Goal: Task Accomplishment & Management: Use online tool/utility

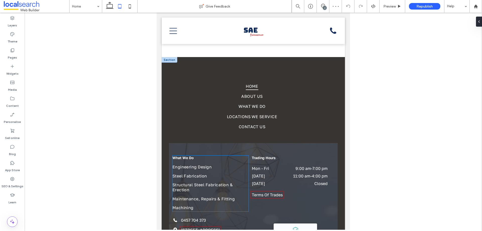
scroll to position [1005, 0]
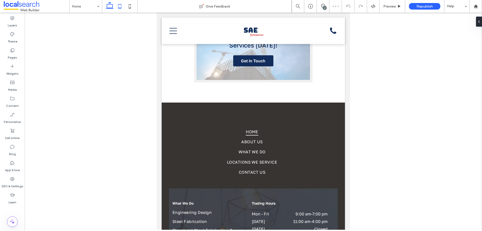
click at [112, 8] on use at bounding box center [110, 5] width 8 height 7
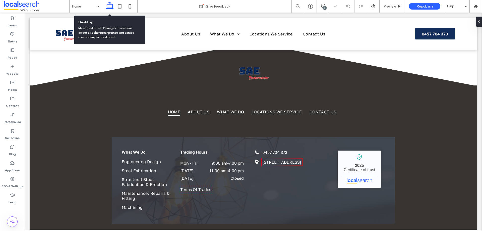
scroll to position [996, 0]
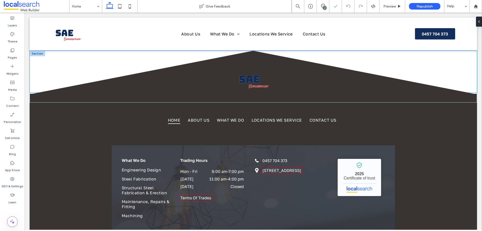
click at [248, 81] on img at bounding box center [254, 80] width 38 height 25
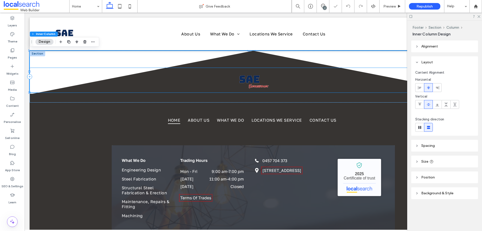
click at [250, 76] on img at bounding box center [254, 80] width 38 height 25
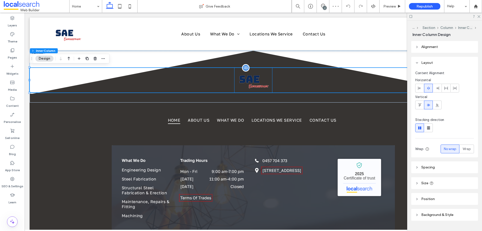
click at [254, 78] on img at bounding box center [254, 80] width 38 height 25
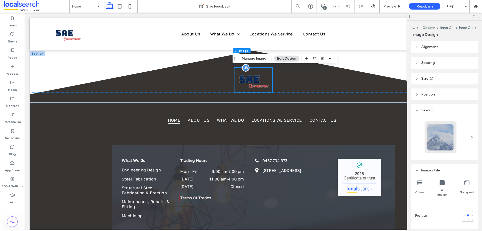
type input "*"
click at [14, 23] on label "Layers" at bounding box center [12, 24] width 9 height 7
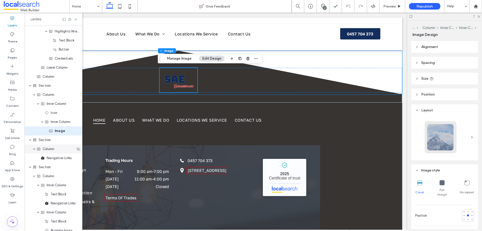
scroll to position [942, 0]
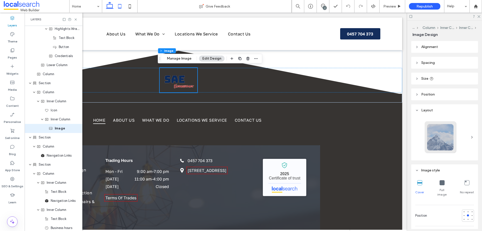
click at [122, 6] on use at bounding box center [119, 6] width 3 height 4
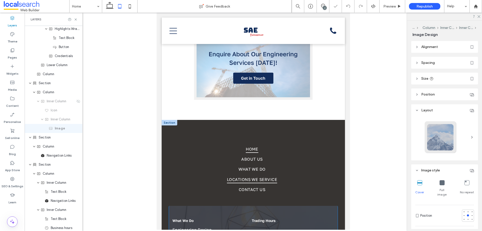
scroll to position [985, 0]
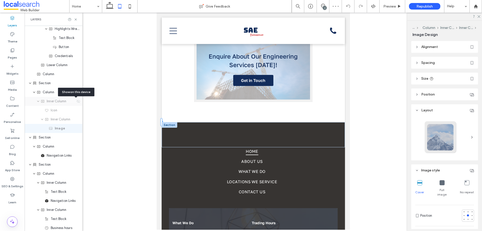
click at [76, 102] on icon at bounding box center [78, 101] width 4 height 4
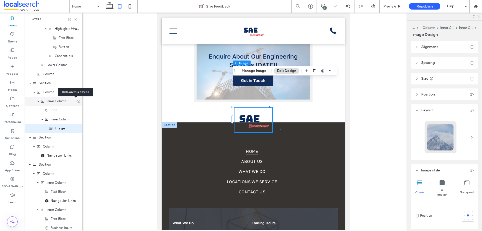
click at [76, 102] on icon at bounding box center [78, 101] width 4 height 4
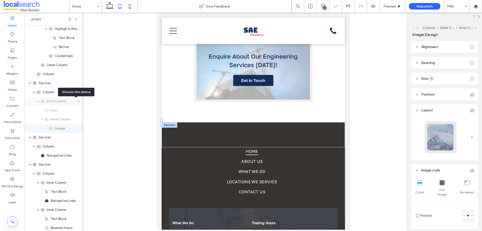
click at [76, 102] on icon at bounding box center [78, 101] width 4 height 4
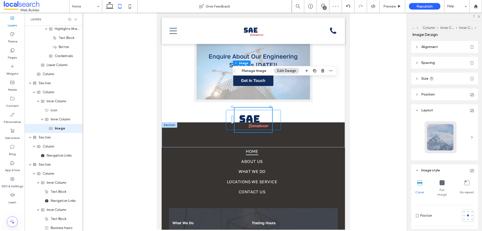
click at [275, 110] on div at bounding box center [253, 120] width 55 height 20
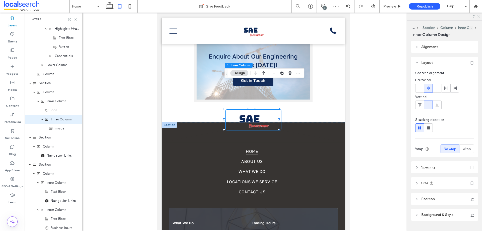
scroll to position [933, 0]
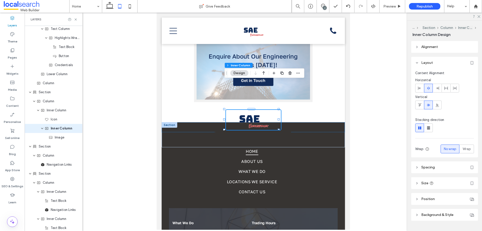
click at [435, 166] on span "Spacing" at bounding box center [429, 167] width 14 height 4
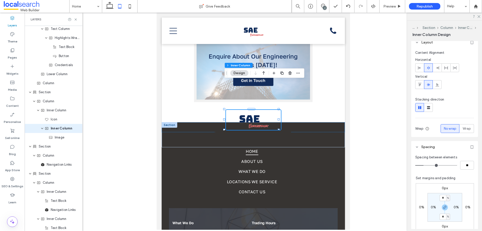
scroll to position [50, 0]
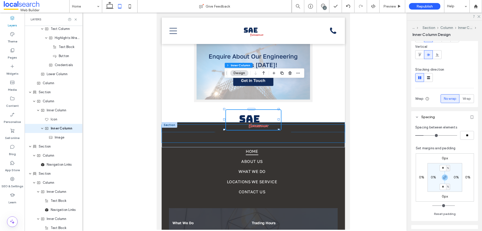
click at [201, 125] on icon "Divider Icon" at bounding box center [253, 134] width 183 height 18
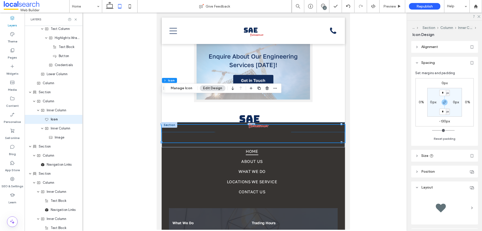
scroll to position [924, 0]
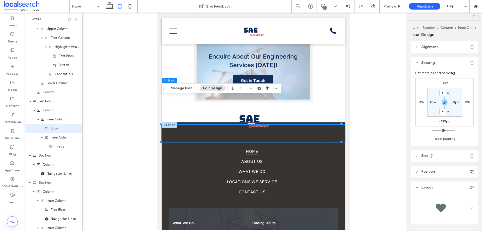
click at [440, 157] on header "Size" at bounding box center [445, 156] width 67 height 12
click at [446, 122] on label "-130px" at bounding box center [445, 121] width 11 height 4
type input "*"
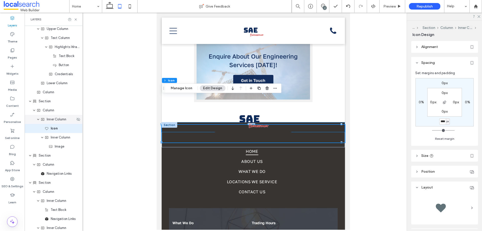
click at [50, 121] on span "Inner Column" at bounding box center [57, 119] width 20 height 5
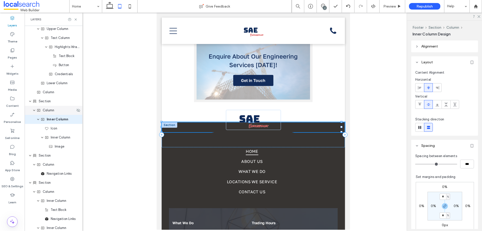
scroll to position [915, 0]
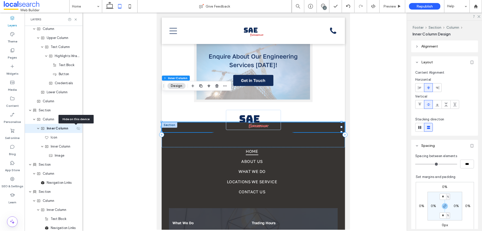
click at [77, 128] on use at bounding box center [79, 128] width 4 height 3
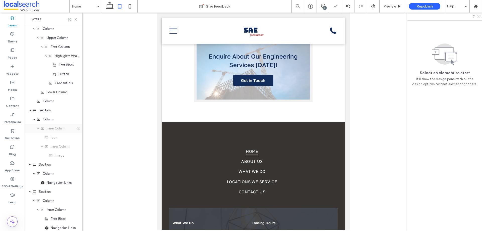
click at [76, 130] on icon at bounding box center [78, 128] width 4 height 4
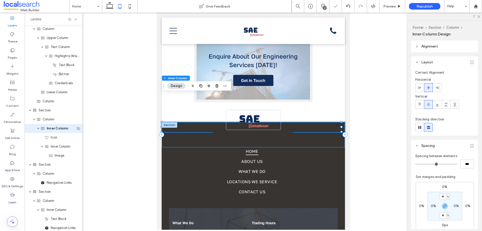
click at [48, 128] on span "Inner Column" at bounding box center [58, 128] width 22 height 5
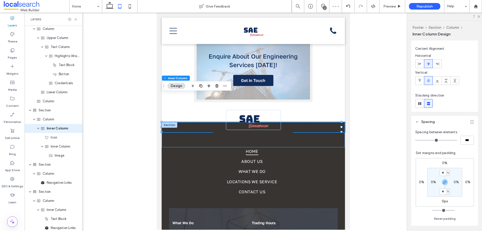
scroll to position [75, 0]
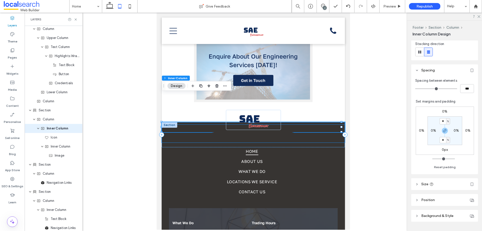
click at [206, 125] on icon "Divider Icon" at bounding box center [253, 134] width 183 height 18
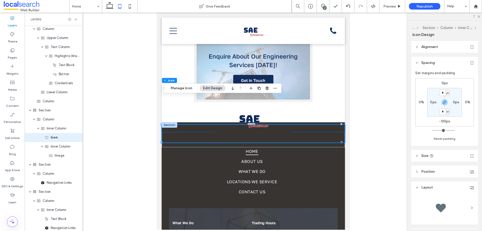
scroll to position [924, 0]
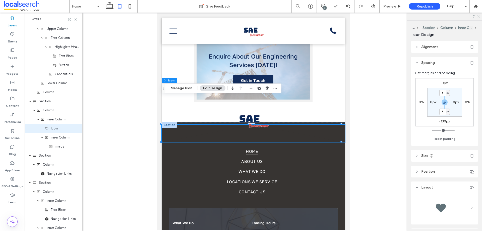
click at [446, 121] on label "-130px" at bounding box center [445, 121] width 11 height 4
type input "*"
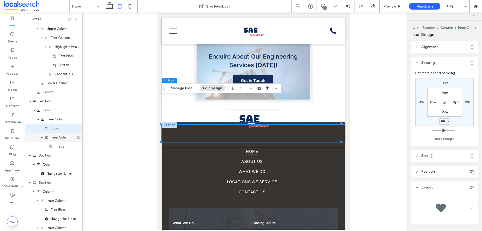
click at [55, 139] on span "Inner Column" at bounding box center [61, 137] width 20 height 5
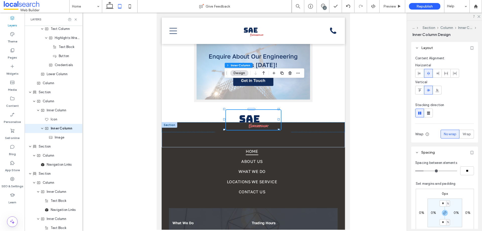
scroll to position [75, 0]
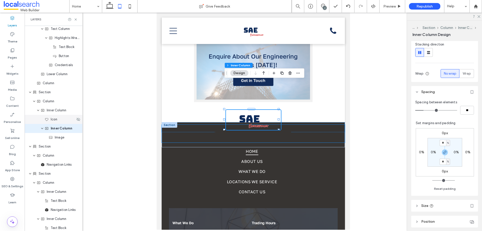
click at [56, 121] on span "Icon" at bounding box center [54, 119] width 7 height 5
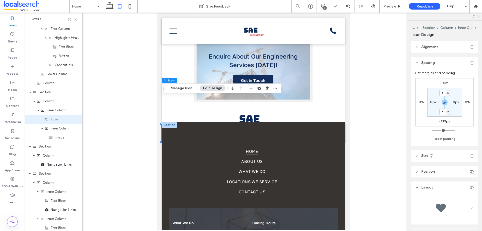
scroll to position [924, 0]
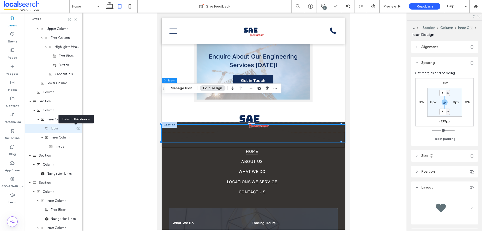
click at [77, 127] on use at bounding box center [79, 128] width 4 height 3
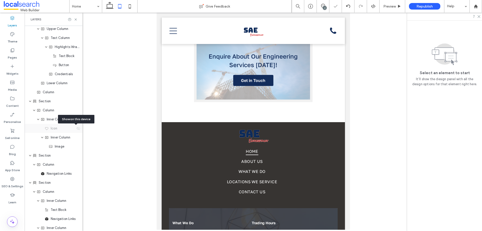
click at [77, 128] on use at bounding box center [79, 128] width 4 height 3
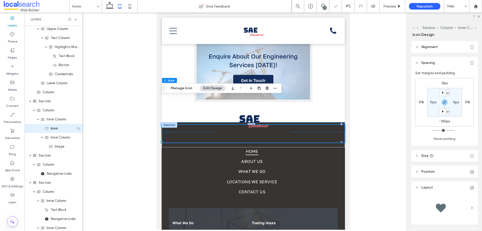
click at [77, 130] on icon at bounding box center [78, 128] width 4 height 4
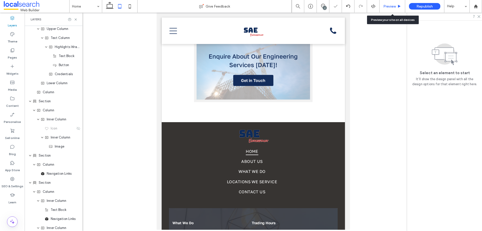
click at [394, 3] on div "Preview" at bounding box center [393, 6] width 26 height 13
click at [392, 7] on span "Preview" at bounding box center [390, 6] width 13 height 4
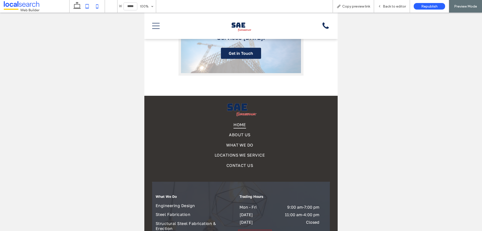
click at [101, 8] on icon at bounding box center [97, 6] width 10 height 10
type input "*****"
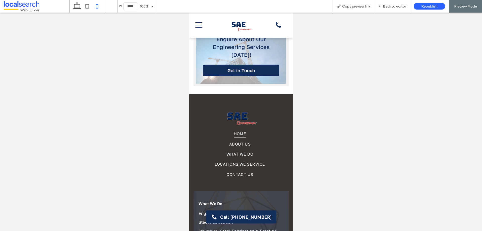
scroll to position [1083, 0]
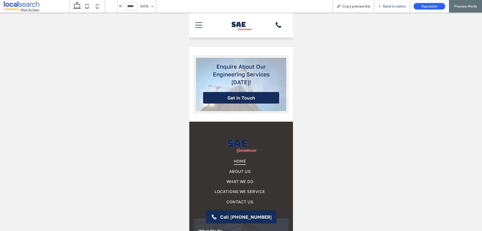
click at [390, 6] on span "Back to editor" at bounding box center [394, 6] width 23 height 4
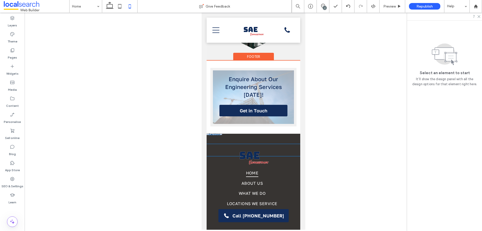
click at [250, 144] on div at bounding box center [253, 156] width 37 height 25
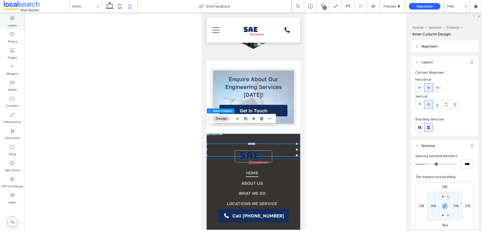
click at [12, 16] on use at bounding box center [12, 18] width 4 height 4
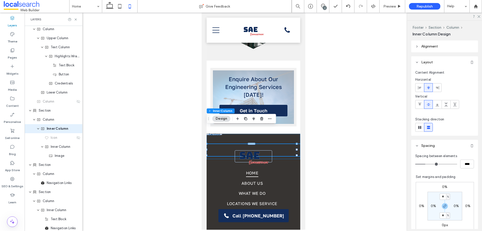
scroll to position [915, 0]
click at [77, 129] on use at bounding box center [79, 128] width 4 height 3
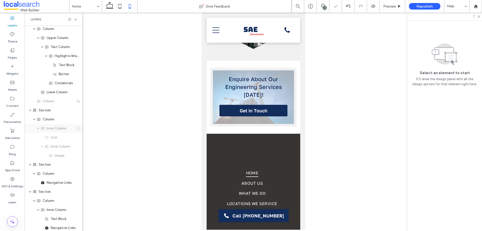
click at [76, 130] on icon at bounding box center [78, 128] width 4 height 4
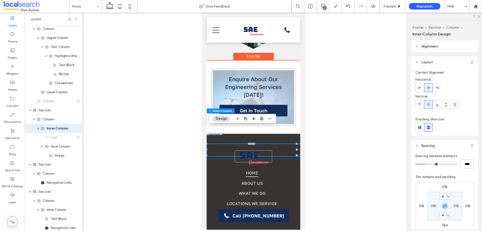
click at [284, 144] on div "Divider Icon" at bounding box center [254, 150] width 94 height 12
click at [262, 144] on img at bounding box center [253, 156] width 37 height 25
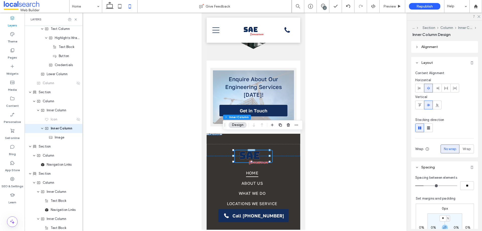
scroll to position [50, 0]
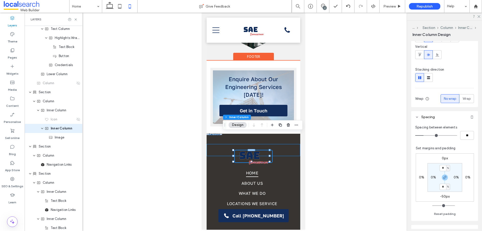
click at [280, 144] on div "Divider Icon" at bounding box center [254, 150] width 94 height 12
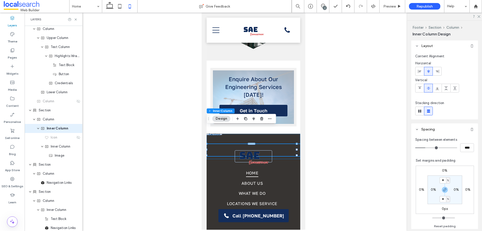
scroll to position [25, 0]
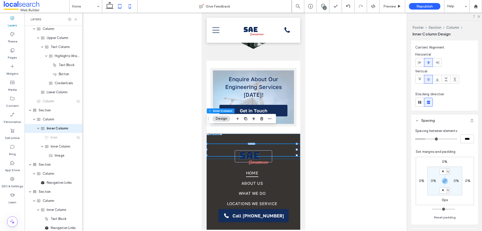
click at [121, 5] on icon at bounding box center [120, 6] width 10 height 10
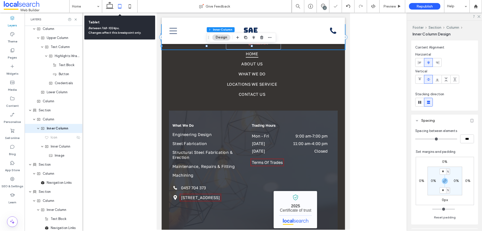
type input "*"
type input "***"
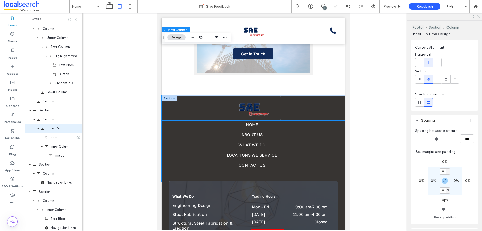
scroll to position [985, 0]
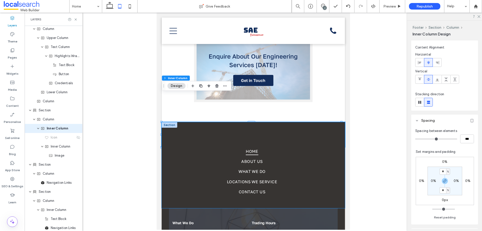
click at [166, 133] on div "Home About Us What We Do Locations We Service Contact Us" at bounding box center [253, 165] width 183 height 86
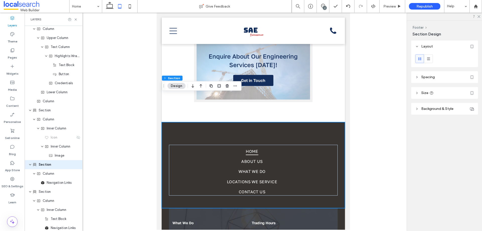
scroll to position [951, 0]
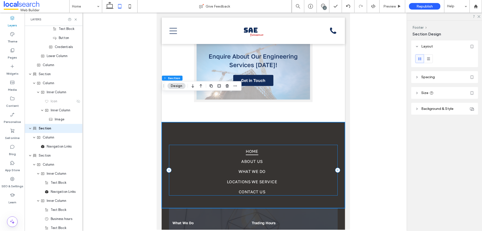
click at [177, 145] on div "Home About Us What We Do Locations We Service Contact Us" at bounding box center [253, 170] width 169 height 51
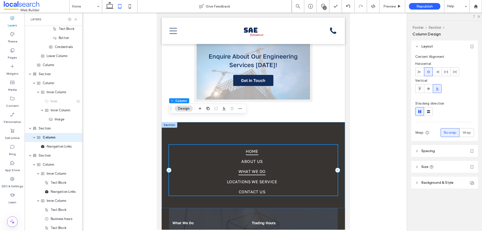
scroll to position [960, 0]
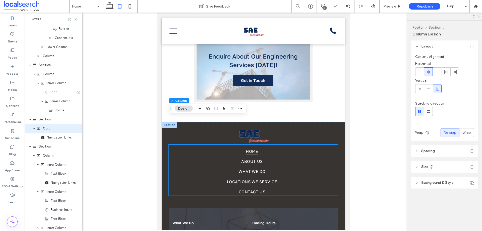
click at [449, 147] on header "Spacing" at bounding box center [445, 151] width 67 height 12
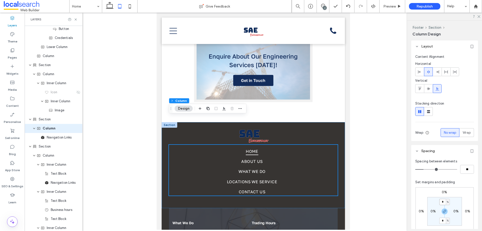
click at [444, 203] on input "*" at bounding box center [443, 202] width 7 height 6
click at [446, 211] on use "button" at bounding box center [445, 211] width 3 height 3
click at [449, 201] on div "%" at bounding box center [448, 202] width 3 height 5
click at [446, 168] on span "px" at bounding box center [447, 168] width 4 height 5
click at [443, 202] on input "*" at bounding box center [443, 202] width 7 height 6
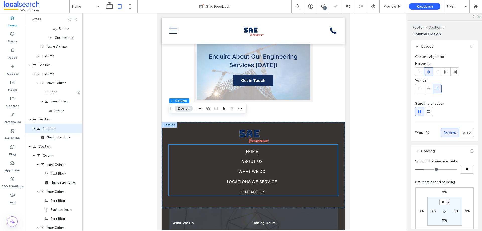
type input "**"
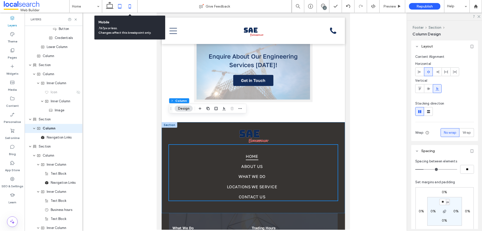
click at [127, 7] on icon at bounding box center [130, 6] width 10 height 10
type input "*"
type input "**"
type input "*"
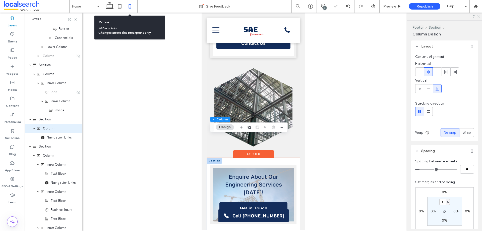
scroll to position [1094, 0]
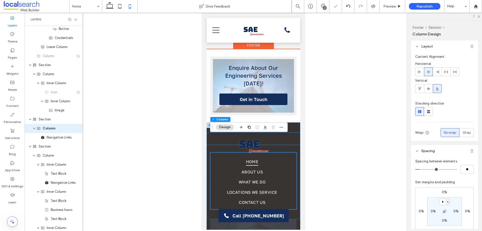
click at [282, 133] on div "Divider Icon" at bounding box center [254, 139] width 94 height 12
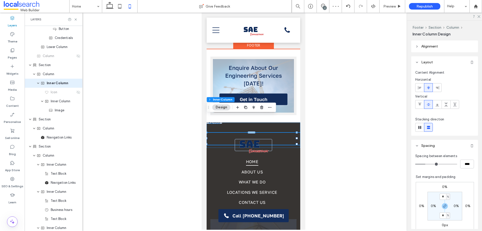
scroll to position [915, 0]
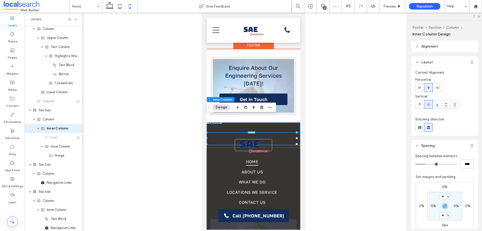
click at [289, 123] on div "Divider Icon" at bounding box center [254, 135] width 94 height 25
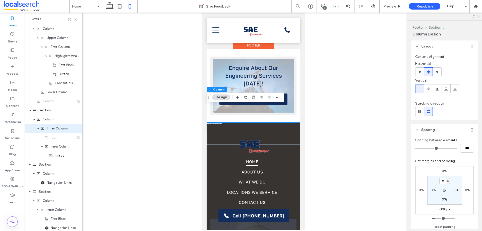
scroll to position [906, 0]
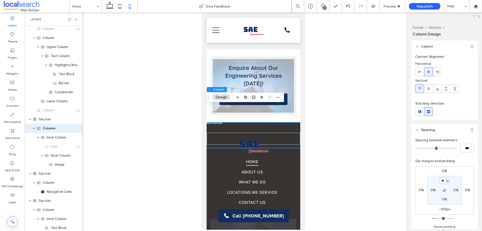
click at [443, 181] on input "**" at bounding box center [443, 181] width 7 height 6
type input "*"
type input "**"
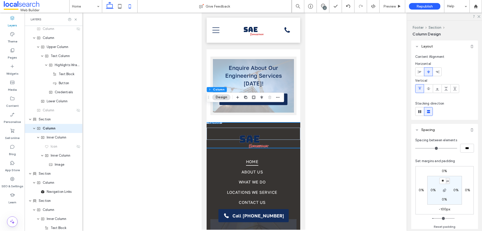
click at [109, 7] on icon at bounding box center [110, 6] width 10 height 10
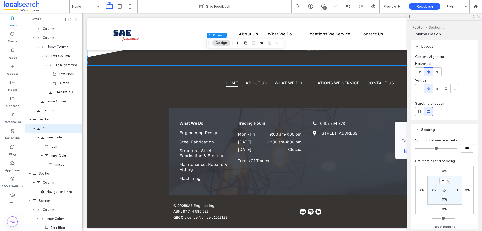
type input "*"
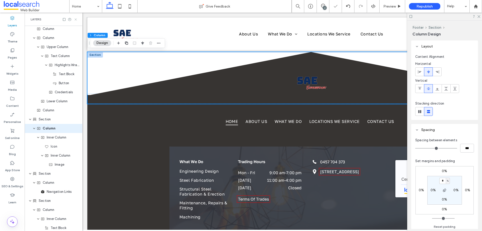
click at [77, 20] on icon at bounding box center [76, 20] width 4 height 4
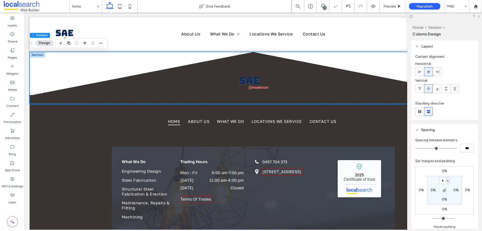
drag, startPoint x: 479, startPoint y: 15, endPoint x: 455, endPoint y: 3, distance: 27.4
click at [479, 15] on icon at bounding box center [478, 16] width 3 height 3
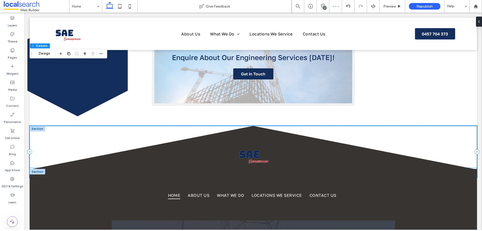
scroll to position [920, 0]
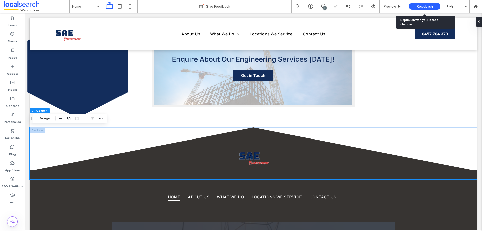
click at [418, 5] on span "Republish" at bounding box center [425, 6] width 16 height 4
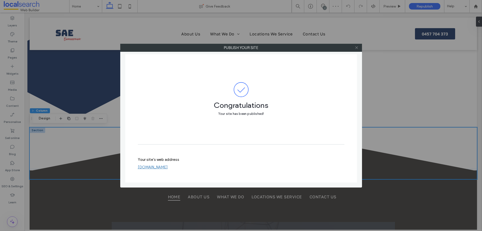
click at [357, 48] on icon at bounding box center [357, 48] width 4 height 4
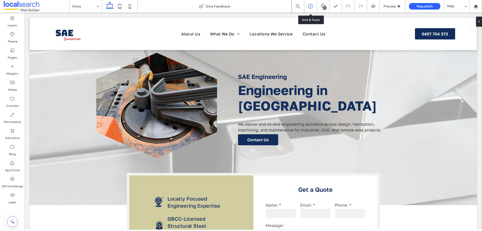
click at [310, 8] on icon at bounding box center [310, 6] width 5 height 5
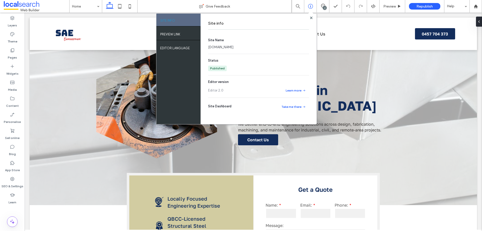
click at [234, 46] on link "[DOMAIN_NAME]" at bounding box center [220, 47] width 25 height 5
click at [13, 182] on label "SEO & Settings" at bounding box center [13, 184] width 22 height 7
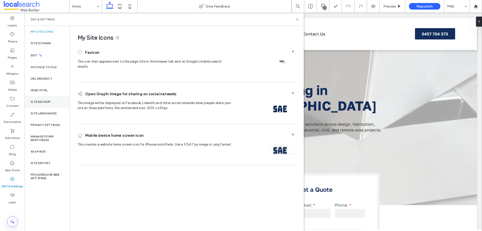
click at [52, 101] on div "Site backup" at bounding box center [47, 102] width 45 height 12
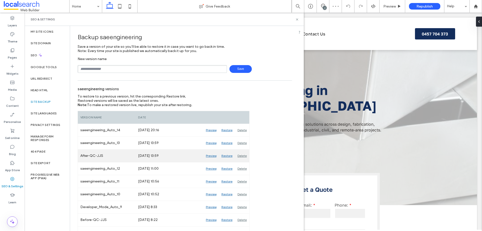
click at [244, 156] on div "Delete" at bounding box center [242, 156] width 14 height 13
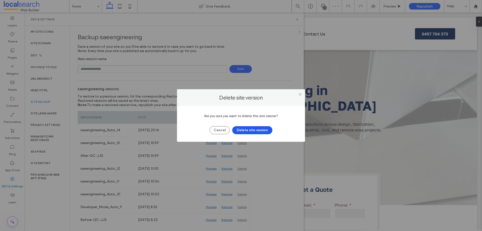
click at [262, 131] on button "Delete site version" at bounding box center [252, 130] width 40 height 8
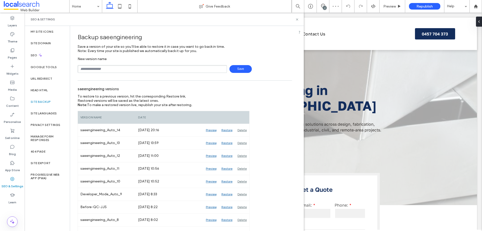
drag, startPoint x: 179, startPoint y: 69, endPoint x: 181, endPoint y: 73, distance: 4.1
click at [179, 69] on input "text" at bounding box center [153, 69] width 150 height 8
type input "**********"
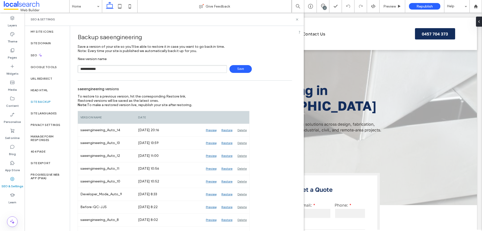
click at [241, 67] on span "Save" at bounding box center [241, 69] width 22 height 8
click at [298, 18] on icon at bounding box center [298, 20] width 4 height 4
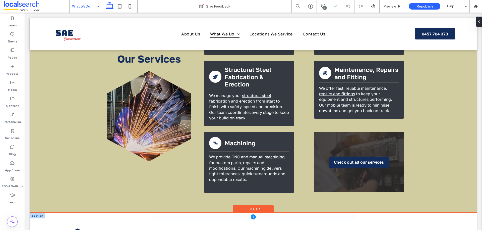
scroll to position [276, 0]
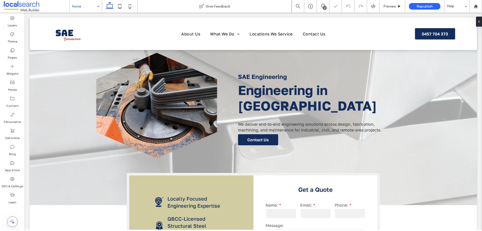
click at [92, 6] on input at bounding box center [84, 6] width 25 height 13
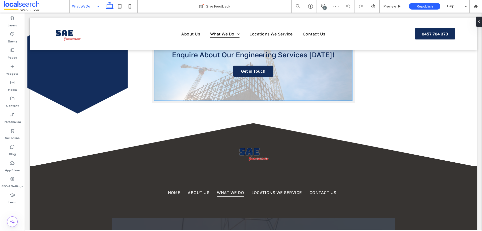
scroll to position [427, 0]
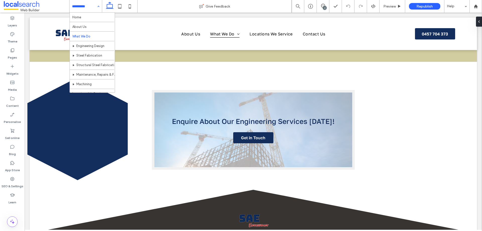
click at [94, 4] on input at bounding box center [84, 6] width 25 height 13
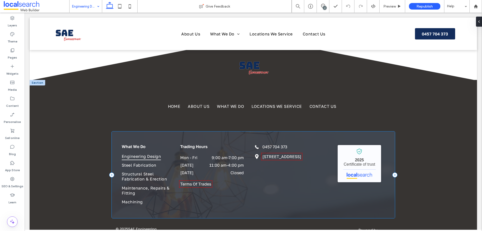
scroll to position [997, 0]
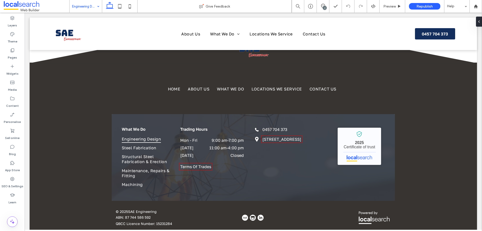
click at [88, 7] on input at bounding box center [84, 6] width 25 height 13
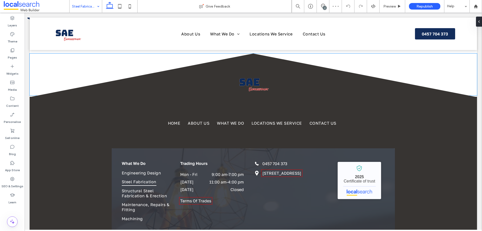
scroll to position [975, 0]
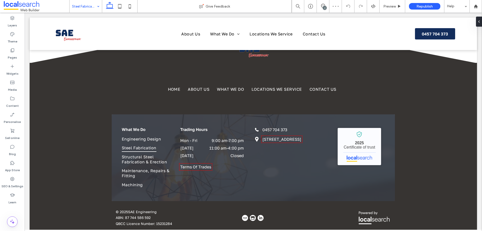
click at [91, 9] on input at bounding box center [84, 6] width 25 height 13
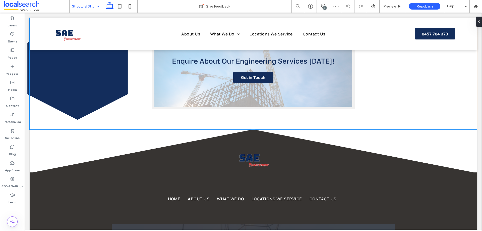
scroll to position [880, 0]
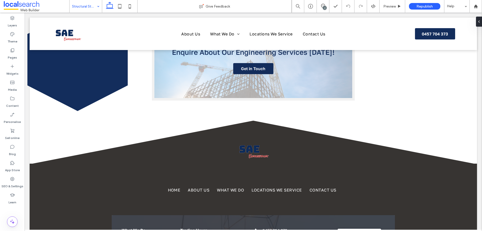
click at [93, 7] on input at bounding box center [84, 6] width 25 height 13
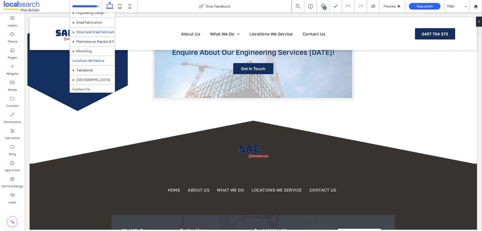
scroll to position [34, 0]
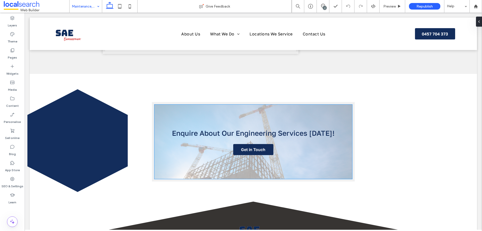
scroll to position [880, 0]
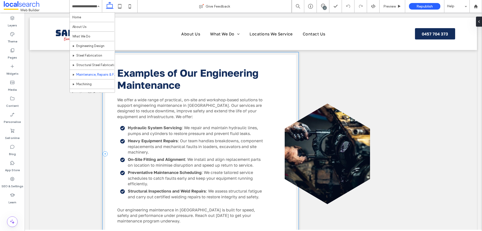
scroll to position [578, 0]
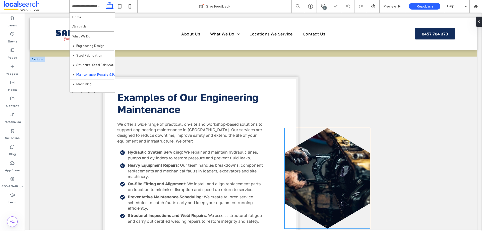
click at [346, 150] on link at bounding box center [327, 178] width 85 height 101
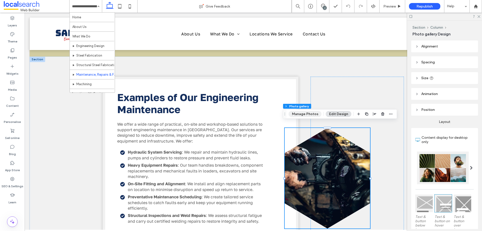
click at [305, 114] on button "Manage Photos" at bounding box center [305, 114] width 33 height 6
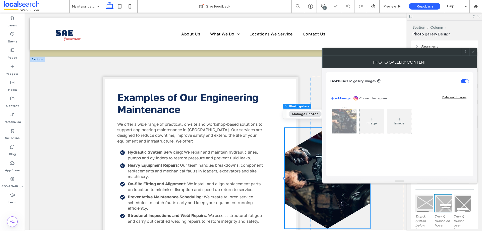
click at [349, 121] on img at bounding box center [344, 121] width 37 height 25
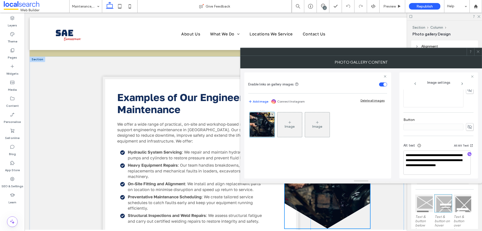
scroll to position [154, 0]
click at [480, 52] on icon at bounding box center [479, 52] width 4 height 4
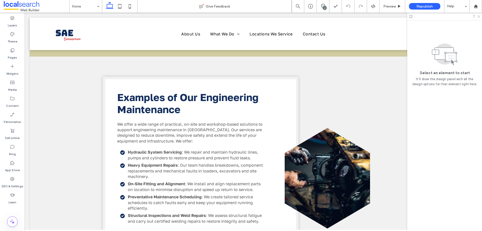
click at [479, 16] on use at bounding box center [479, 16] width 3 height 3
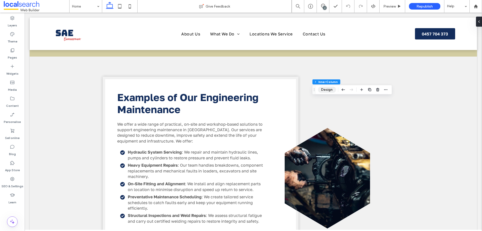
click at [330, 89] on button "Design" at bounding box center [327, 90] width 18 height 6
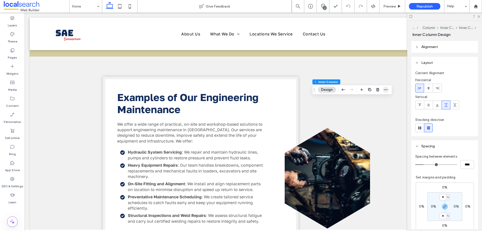
click at [386, 89] on icon "button" at bounding box center [386, 90] width 4 height 4
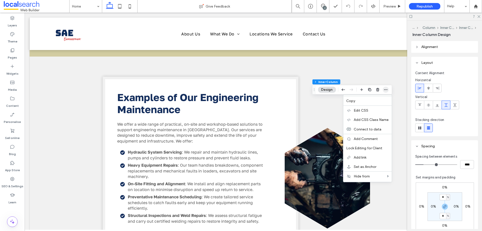
click at [386, 90] on use "button" at bounding box center [385, 89] width 3 height 1
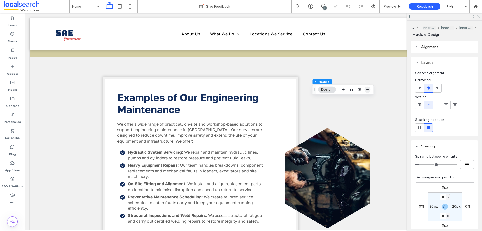
click at [369, 90] on icon "button" at bounding box center [368, 90] width 4 height 4
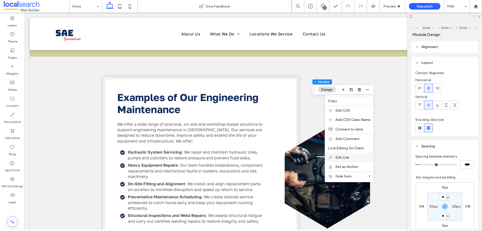
click at [354, 155] on div "Edit Link" at bounding box center [349, 157] width 48 height 9
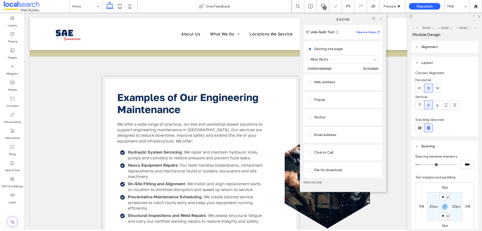
click at [382, 19] on icon at bounding box center [381, 19] width 4 height 4
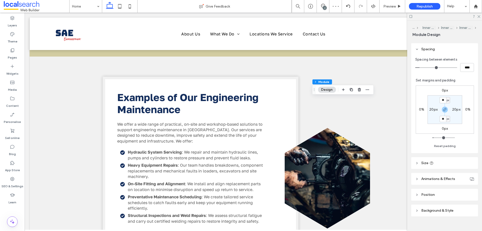
scroll to position [105, 0]
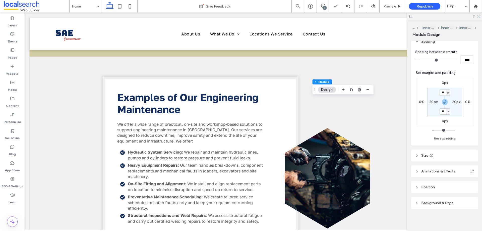
click at [440, 206] on header "Background & Style" at bounding box center [445, 203] width 67 height 12
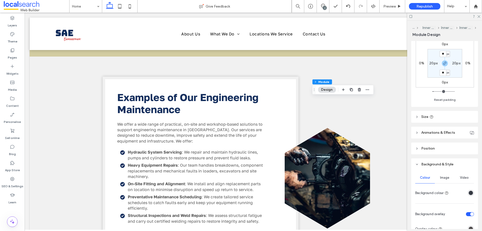
scroll to position [205, 0]
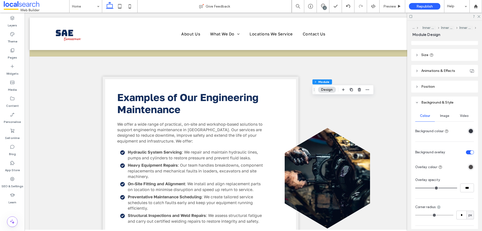
click at [441, 116] on span "Image" at bounding box center [445, 116] width 9 height 4
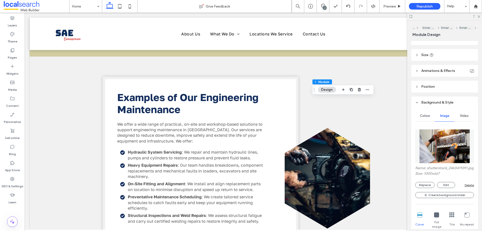
click at [444, 149] on img at bounding box center [445, 146] width 51 height 34
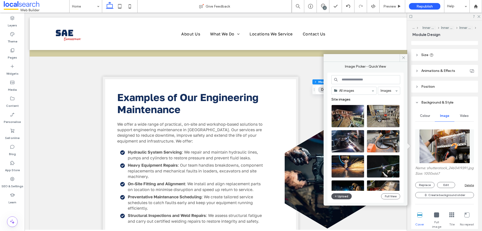
click at [346, 199] on button "Upload" at bounding box center [342, 196] width 21 height 6
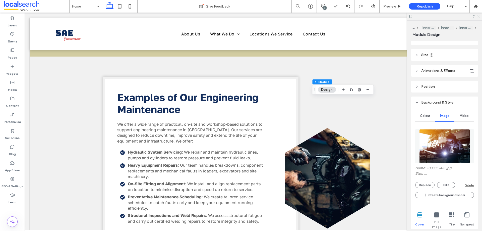
click at [479, 17] on icon at bounding box center [478, 16] width 3 height 3
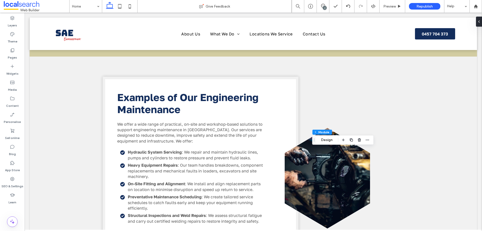
scroll to position [0, 0]
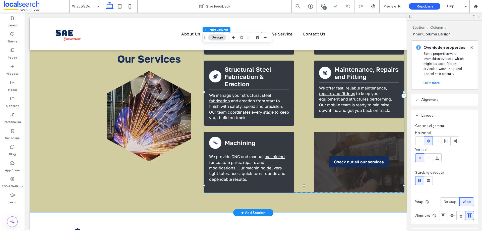
click at [336, 132] on div "Check out all our services" at bounding box center [359, 162] width 90 height 60
click at [334, 132] on div "Check out all our services" at bounding box center [359, 162] width 90 height 60
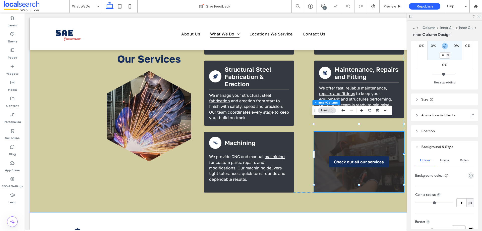
scroll to position [176, 0]
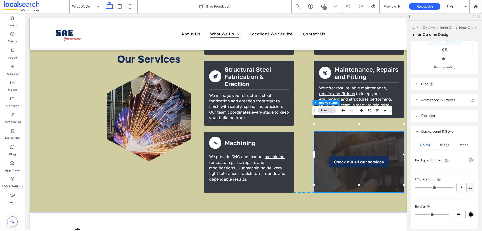
click at [448, 146] on span "Image" at bounding box center [445, 145] width 9 height 4
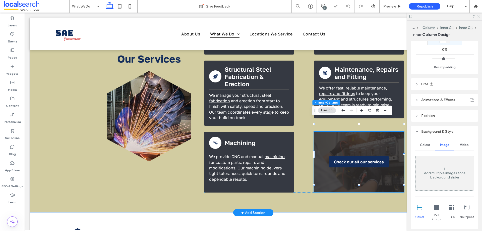
click at [383, 136] on div "Check out all our services" at bounding box center [359, 162] width 90 height 60
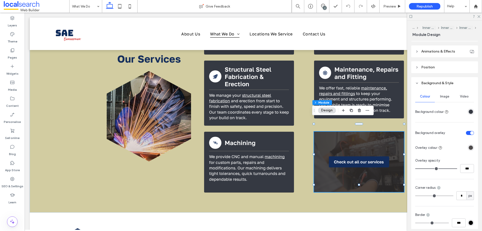
scroll to position [226, 0]
click at [446, 96] on span "Image" at bounding box center [445, 95] width 9 height 4
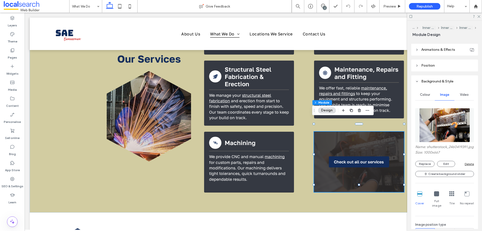
click at [455, 129] on img at bounding box center [445, 125] width 51 height 34
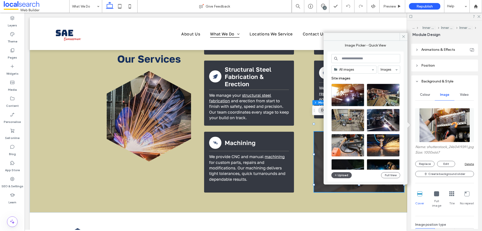
click at [346, 176] on button "Upload" at bounding box center [342, 175] width 21 height 6
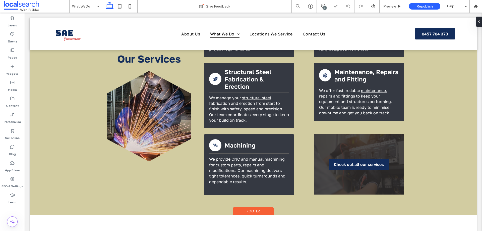
scroll to position [251, 0]
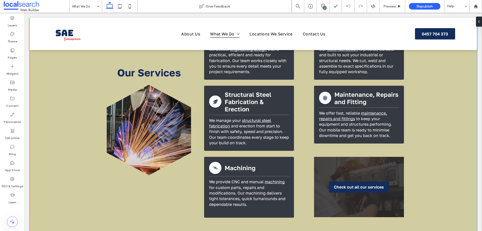
click at [366, 157] on div "Check out all our services" at bounding box center [359, 187] width 90 height 60
click at [367, 157] on div "Check out all our services" at bounding box center [359, 187] width 90 height 60
click at [323, 157] on div "Check out all our services" at bounding box center [359, 187] width 90 height 60
click at [326, 157] on div "Check out all our services" at bounding box center [359, 187] width 90 height 60
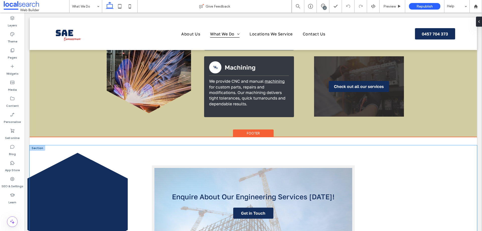
click at [325, 148] on div "Enquire About Our Engineering Services Today! Get in Touch" at bounding box center [254, 205] width 302 height 120
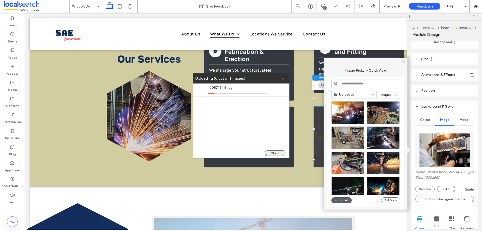
click at [279, 153] on button "Close" at bounding box center [275, 153] width 21 height 6
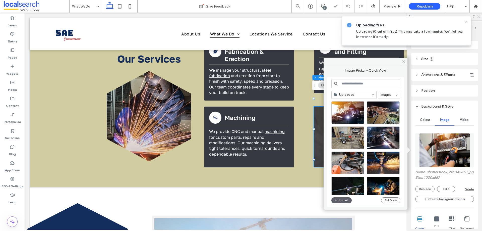
click at [465, 22] on icon at bounding box center [466, 22] width 4 height 4
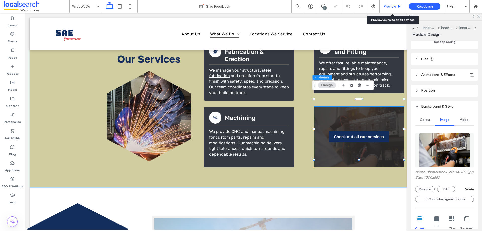
click at [395, 4] on div "Preview" at bounding box center [393, 6] width 26 height 13
click at [389, 7] on span "Preview" at bounding box center [390, 6] width 13 height 4
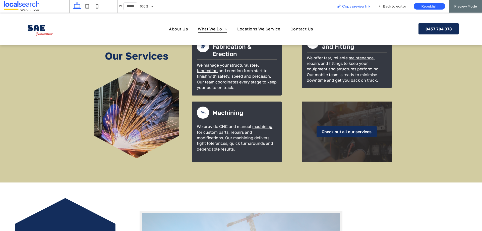
click at [365, 7] on span "Copy preview link" at bounding box center [357, 6] width 28 height 4
